Goal: Task Accomplishment & Management: Use online tool/utility

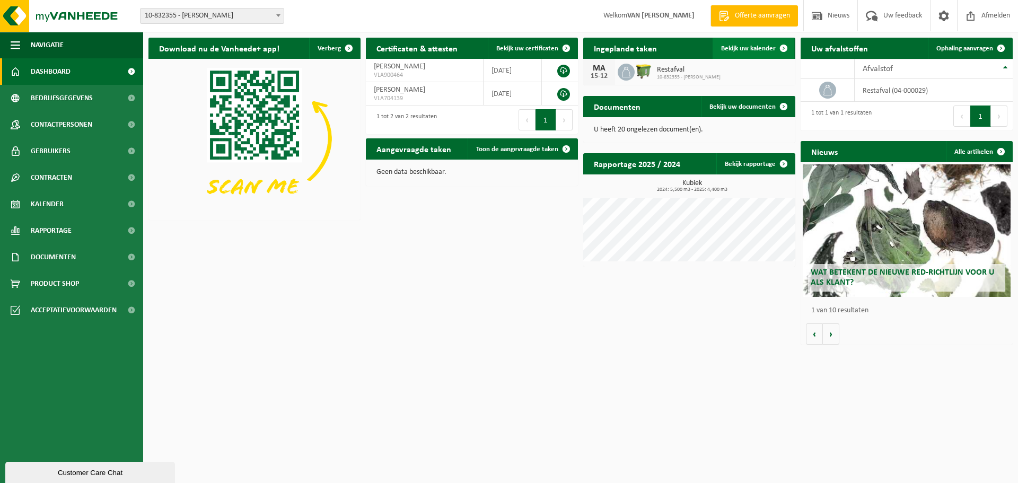
click at [739, 50] on span "Bekijk uw kalender" at bounding box center [748, 48] width 55 height 7
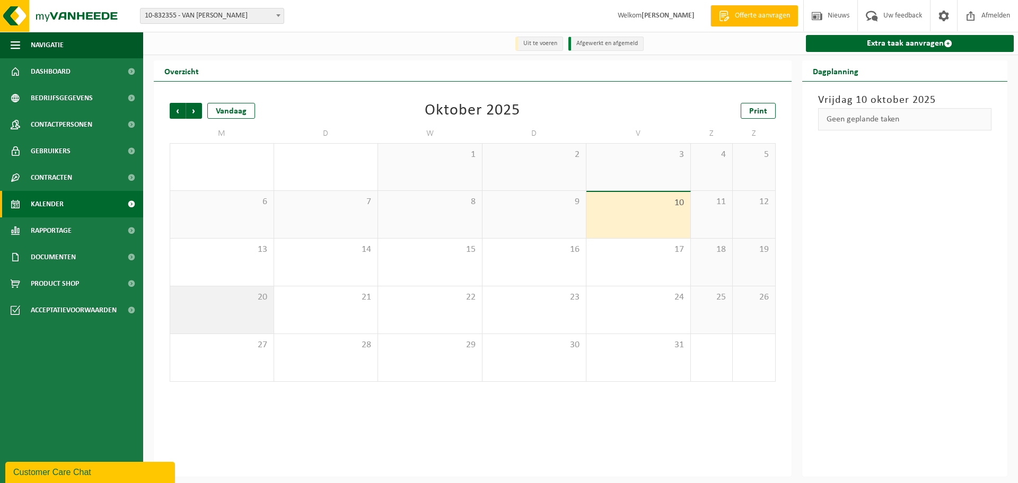
click at [259, 319] on div "20" at bounding box center [221, 309] width 103 height 47
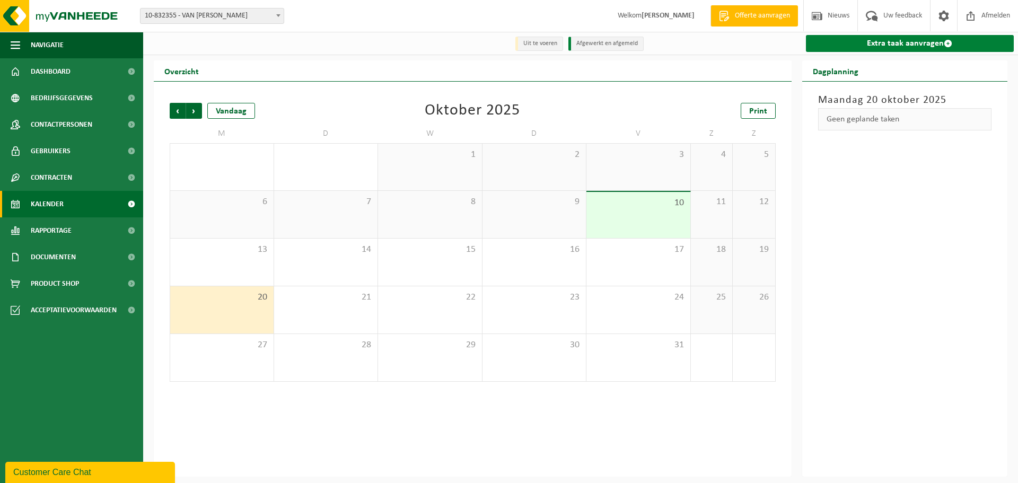
click at [906, 47] on link "Extra taak aanvragen" at bounding box center [910, 43] width 208 height 17
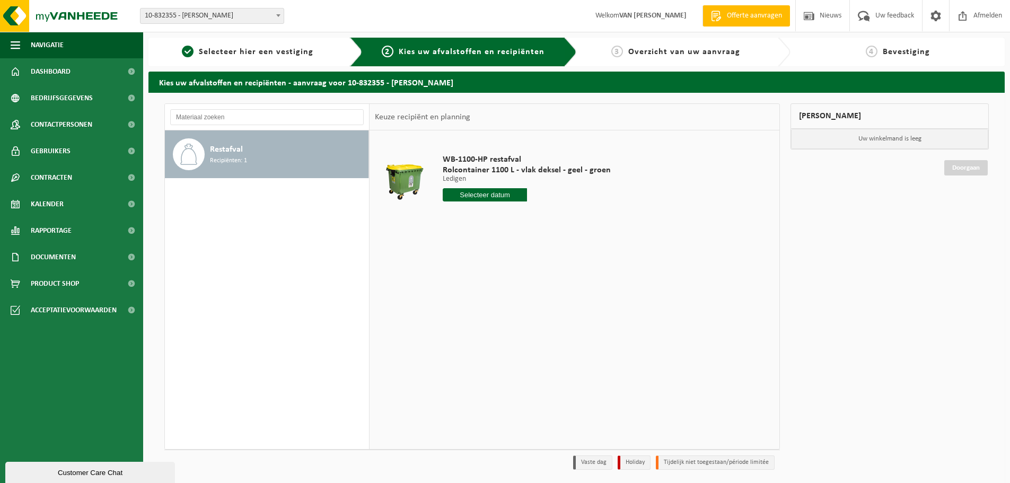
click at [506, 194] on input "text" at bounding box center [485, 194] width 84 height 13
click at [451, 303] on div "20" at bounding box center [452, 305] width 19 height 17
type input "Van 2025-10-20"
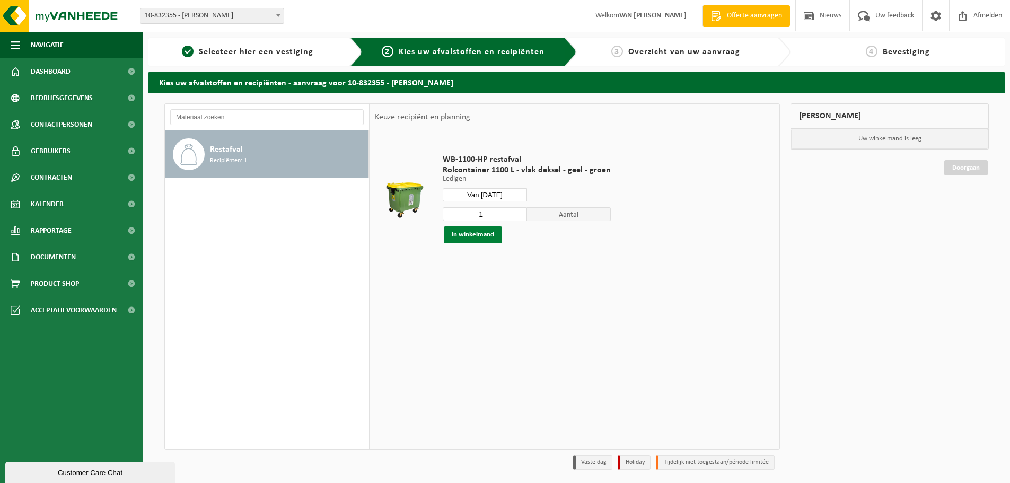
click at [474, 236] on button "In winkelmand" at bounding box center [473, 234] width 58 height 17
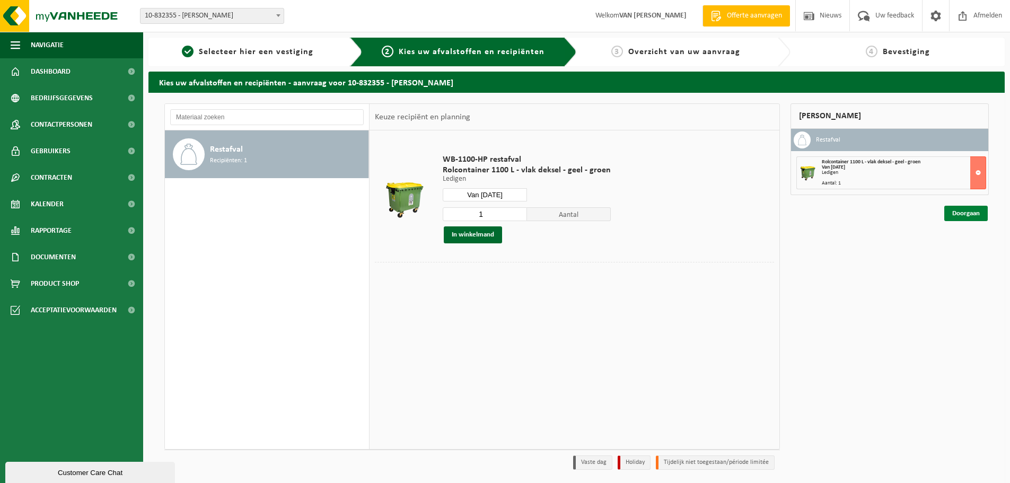
click at [950, 214] on link "Doorgaan" at bounding box center [965, 213] width 43 height 15
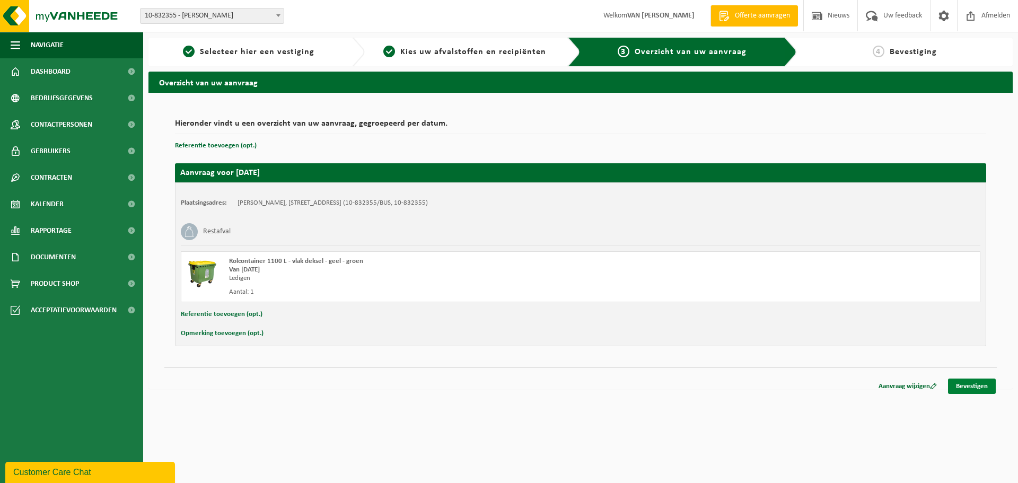
click at [960, 381] on link "Bevestigen" at bounding box center [972, 385] width 48 height 15
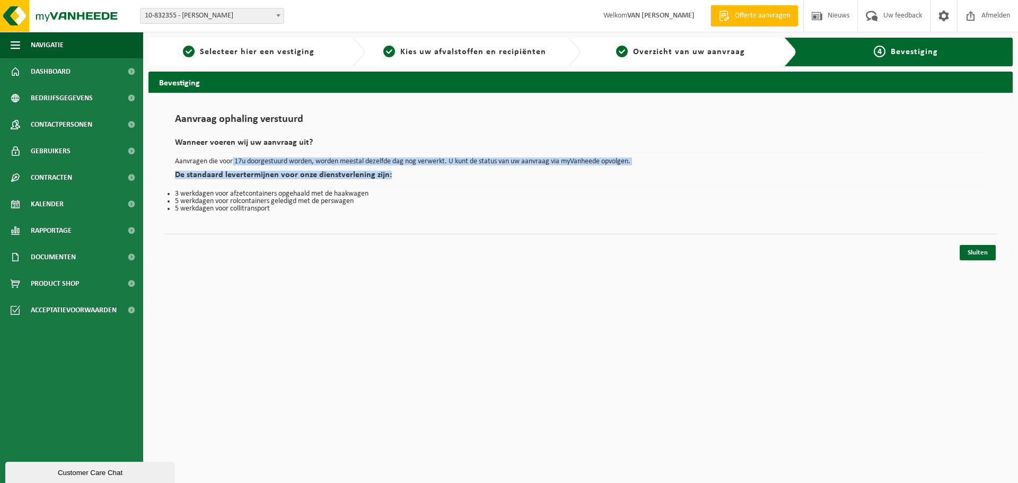
drag, startPoint x: 233, startPoint y: 163, endPoint x: 652, endPoint y: 171, distance: 418.8
click at [652, 171] on div "Aanvraag ophaling verstuurd Wanneer voeren wij uw aanvraag uit? Aanvragen die v…" at bounding box center [580, 163] width 811 height 99
click at [976, 254] on link "Sluiten" at bounding box center [977, 252] width 36 height 15
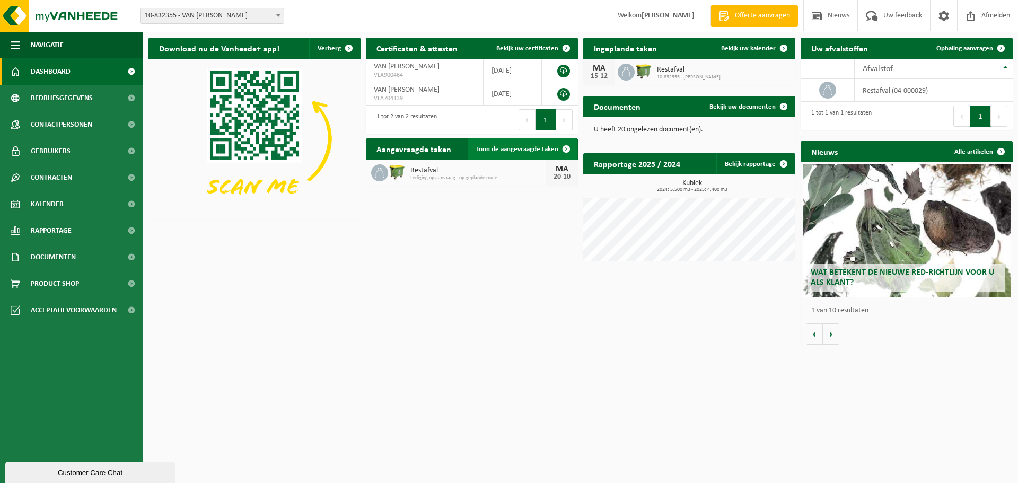
click at [515, 149] on span "Toon de aangevraagde taken" at bounding box center [517, 149] width 82 height 7
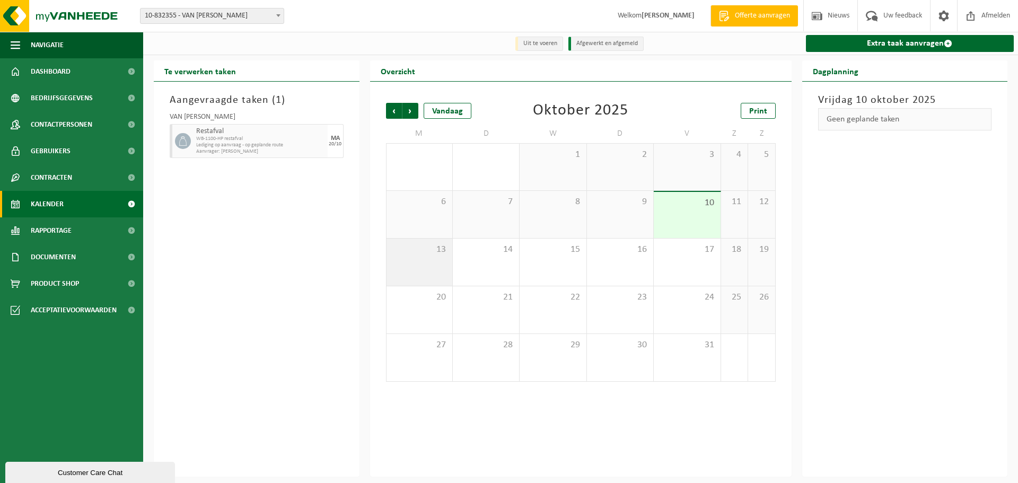
click at [419, 253] on span "13" at bounding box center [419, 250] width 55 height 12
click at [260, 138] on span "WB-1100-HP restafval" at bounding box center [260, 139] width 129 height 6
click at [412, 301] on span "20" at bounding box center [419, 298] width 55 height 12
click at [422, 261] on div "13" at bounding box center [419, 262] width 66 height 47
click at [303, 139] on span "WB-1100-HP restafval" at bounding box center [260, 139] width 129 height 6
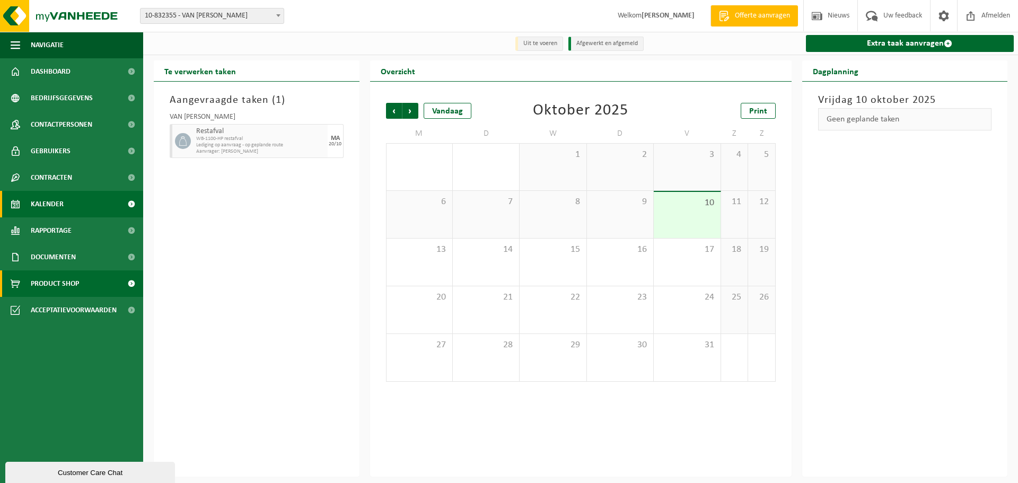
click at [92, 289] on link "Product Shop" at bounding box center [71, 283] width 143 height 27
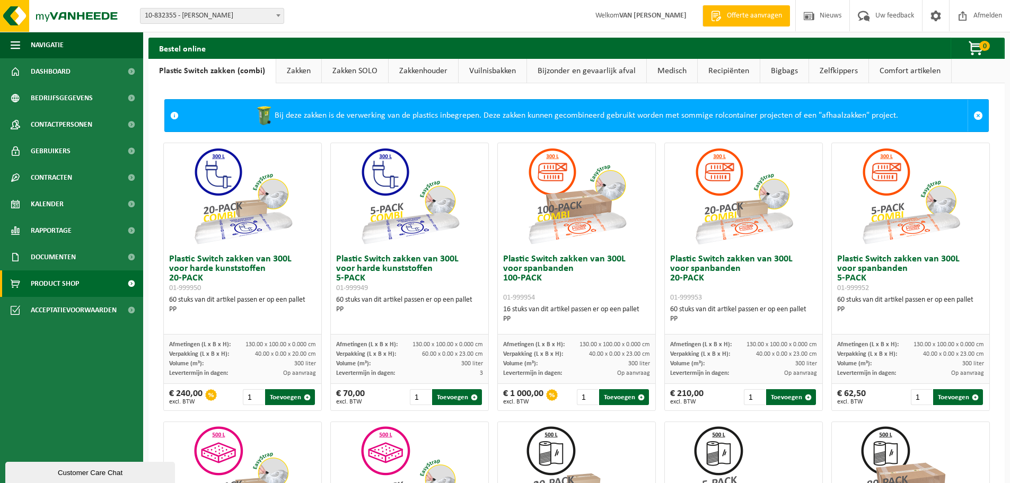
click at [287, 69] on link "Zakken" at bounding box center [298, 71] width 45 height 24
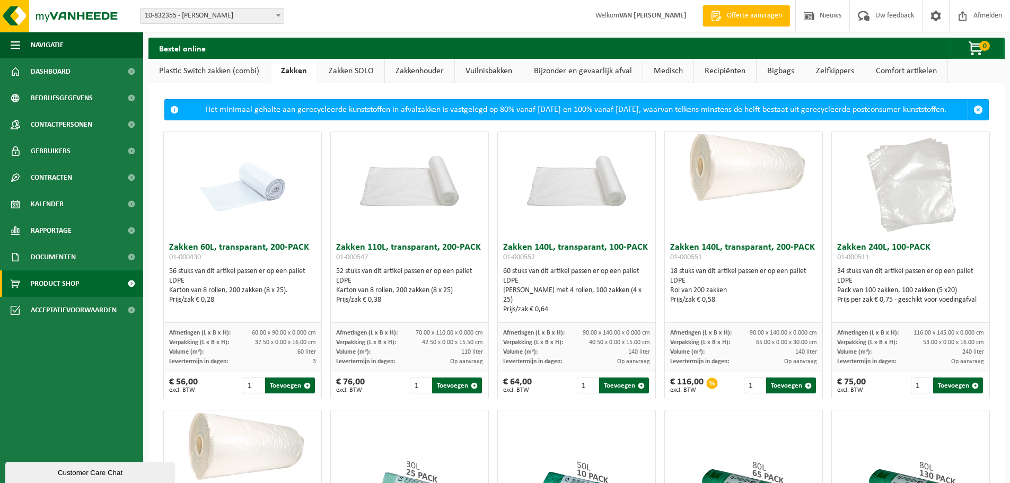
click at [337, 71] on link "Zakken SOLO" at bounding box center [351, 71] width 66 height 24
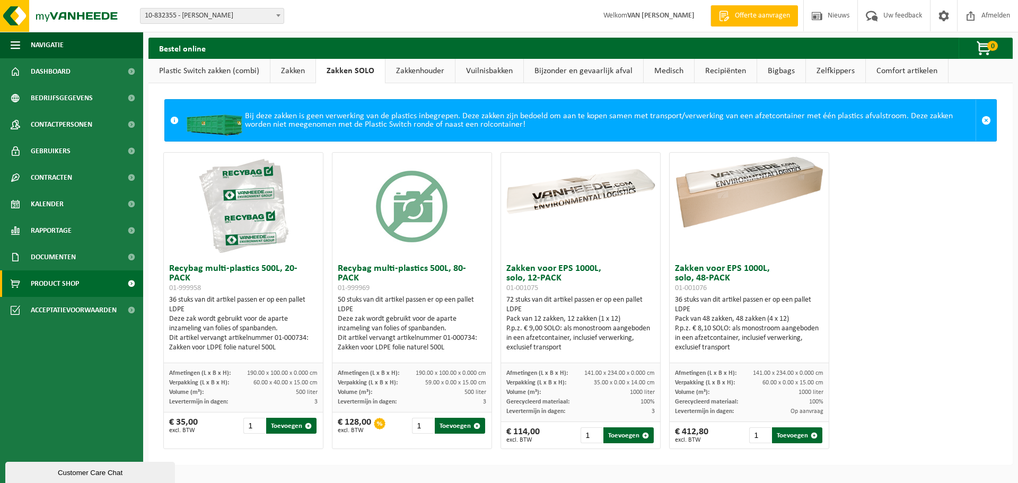
click at [503, 71] on link "Vuilnisbakken" at bounding box center [489, 71] width 68 height 24
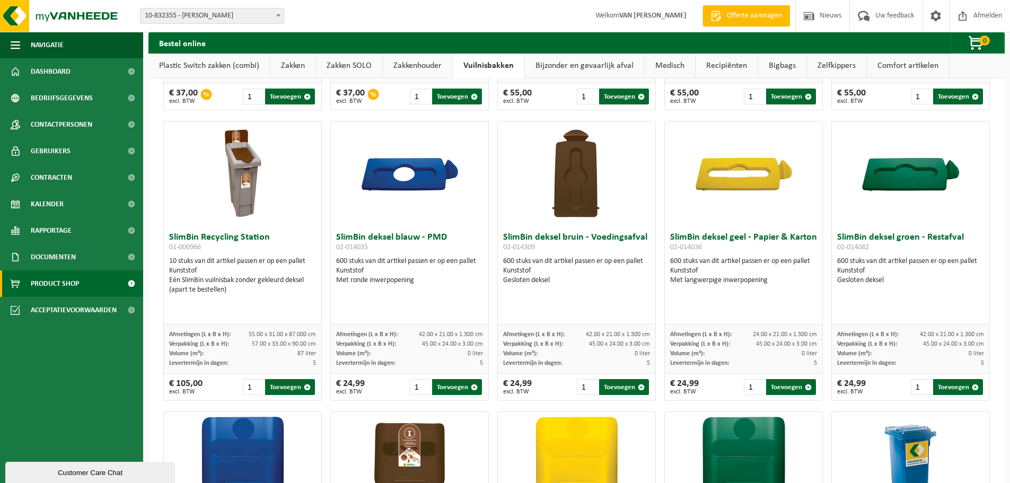
scroll to position [686, 0]
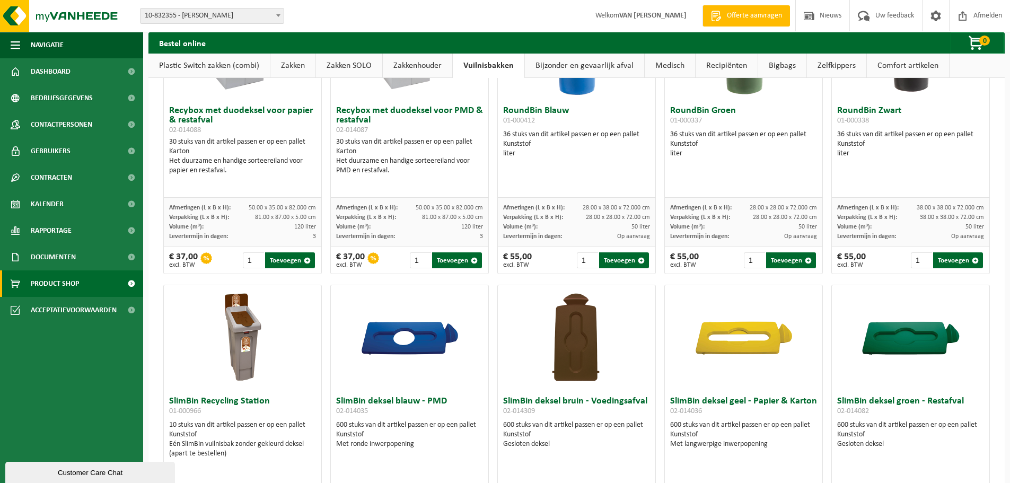
click at [576, 61] on link "Bijzonder en gevaarlijk afval" at bounding box center [584, 66] width 119 height 24
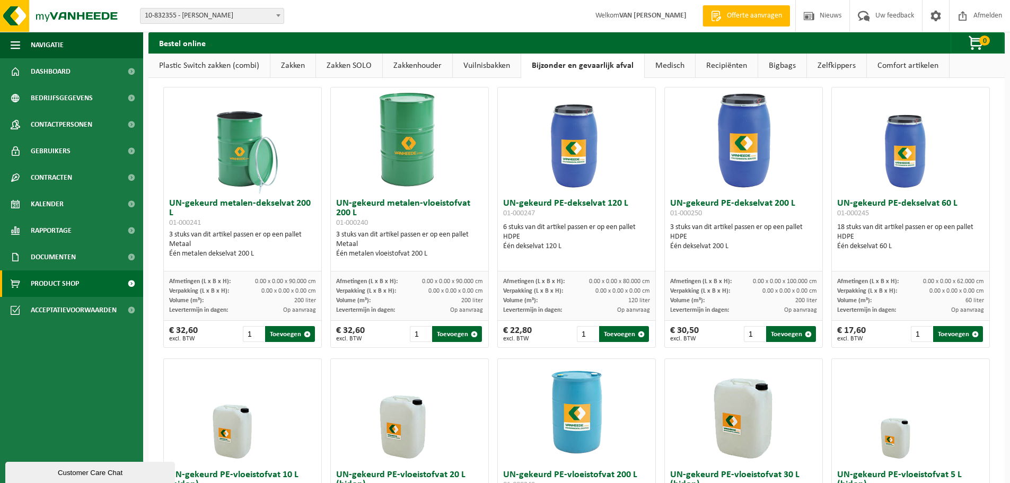
scroll to position [0, 0]
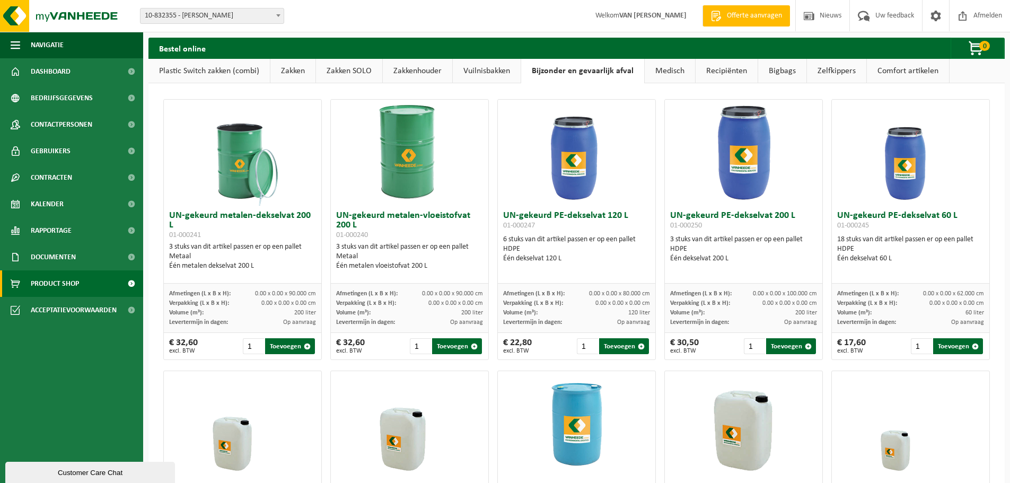
click at [716, 68] on link "Recipiënten" at bounding box center [726, 71] width 62 height 24
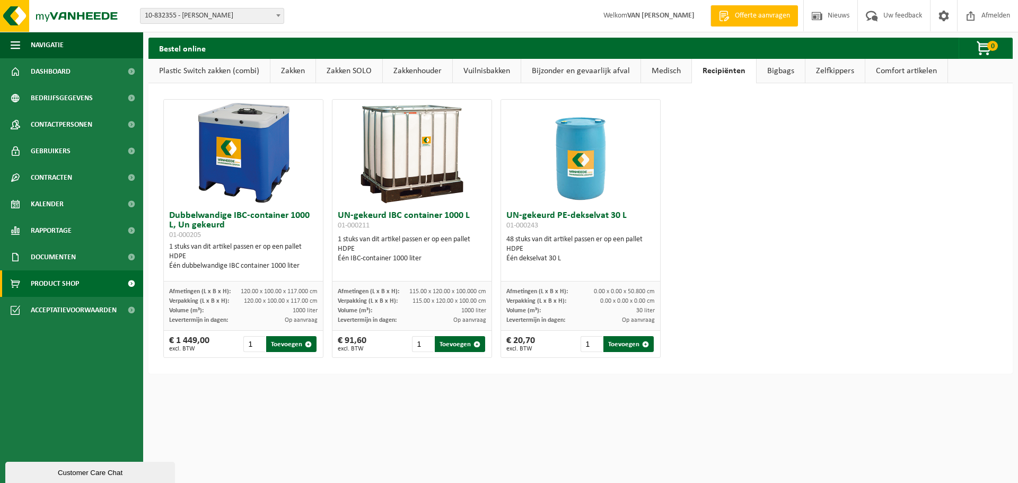
click at [773, 74] on link "Bigbags" at bounding box center [780, 71] width 48 height 24
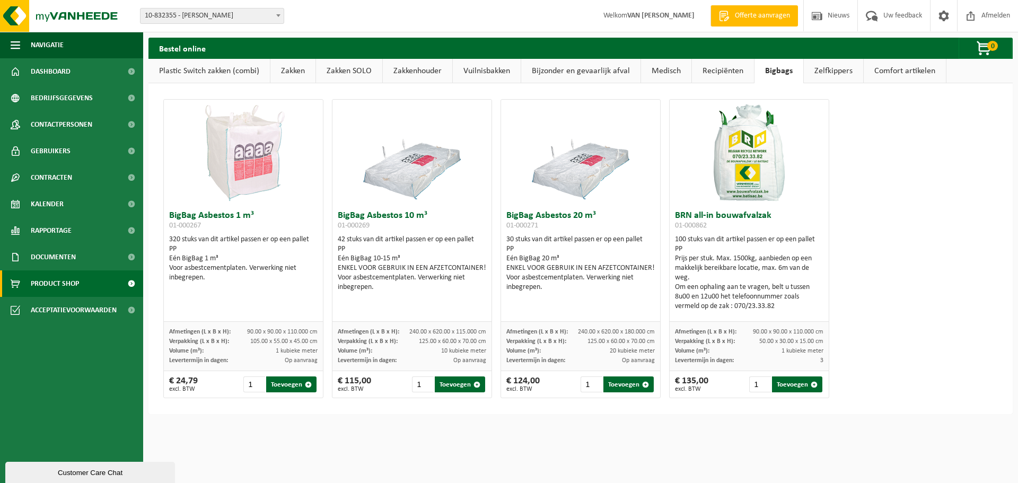
click at [826, 74] on link "Zelfkippers" at bounding box center [833, 71] width 59 height 24
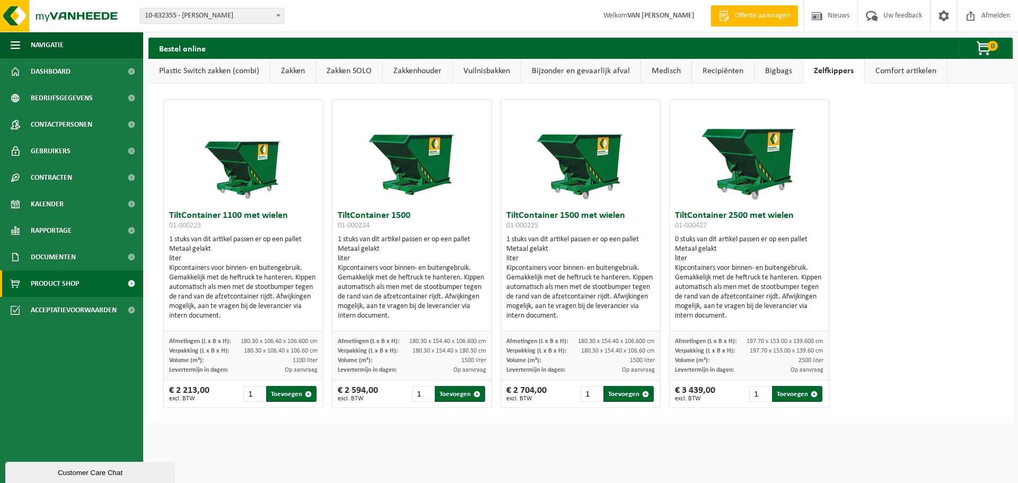
click at [877, 72] on link "Comfort artikelen" at bounding box center [905, 71] width 82 height 24
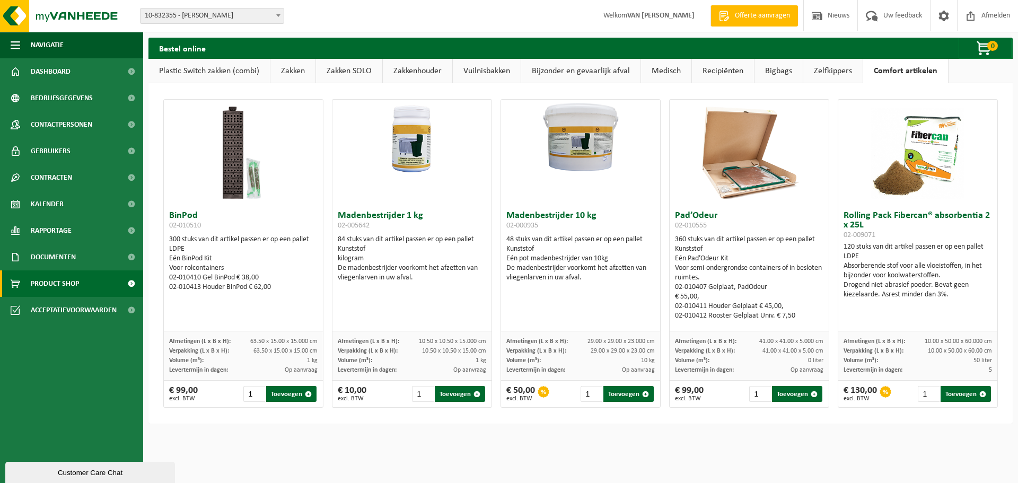
click at [723, 72] on link "Recipiënten" at bounding box center [723, 71] width 62 height 24
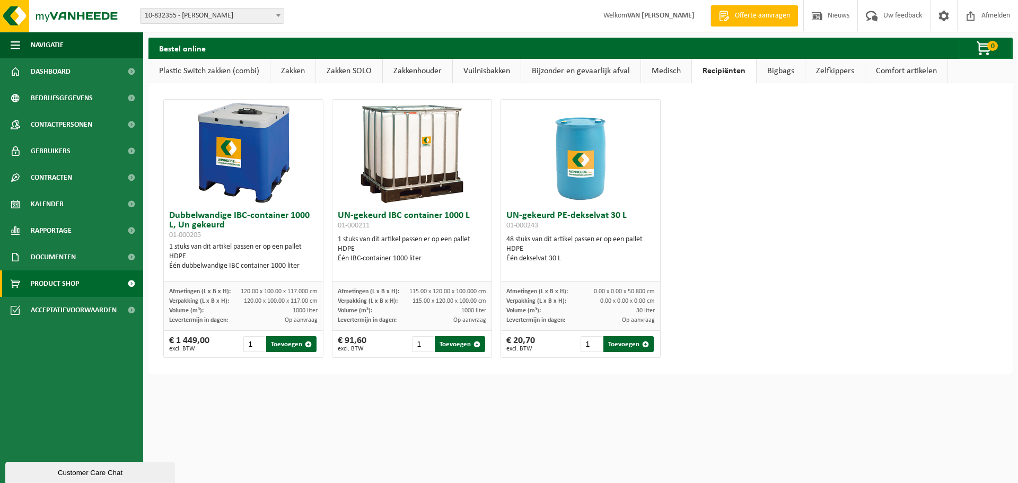
click at [663, 72] on link "Medisch" at bounding box center [666, 71] width 50 height 24
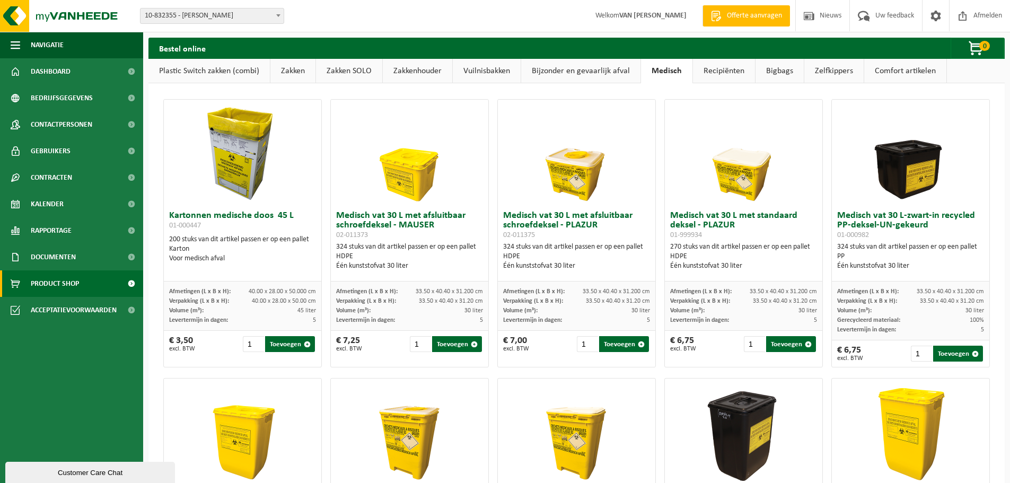
click at [563, 73] on link "Bijzonder en gevaarlijk afval" at bounding box center [580, 71] width 119 height 24
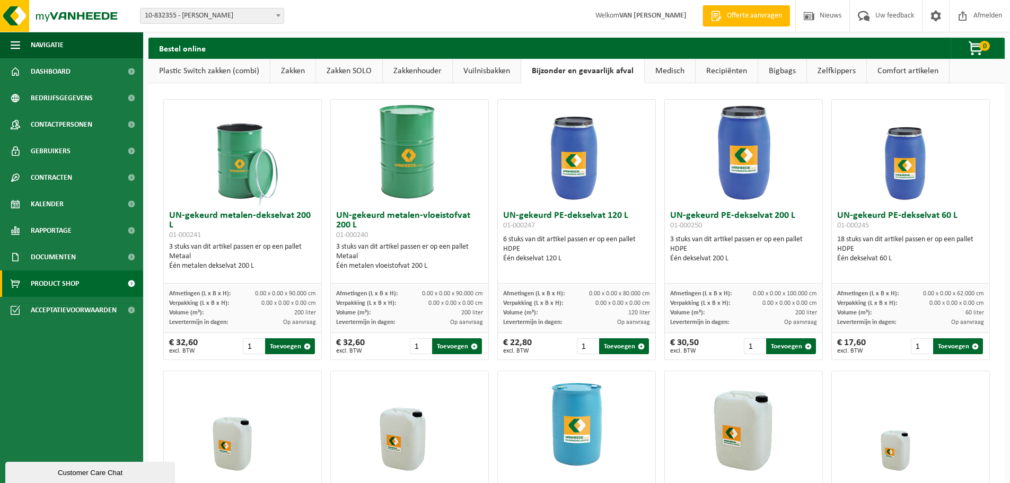
click at [492, 66] on link "Vuilnisbakken" at bounding box center [487, 71] width 68 height 24
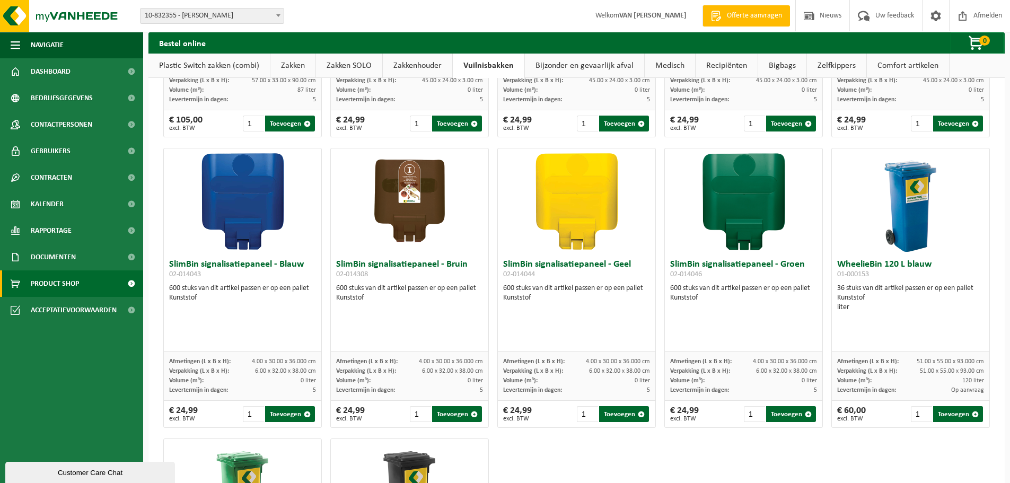
scroll to position [1375, 0]
